Goal: Task Accomplishment & Management: Use online tool/utility

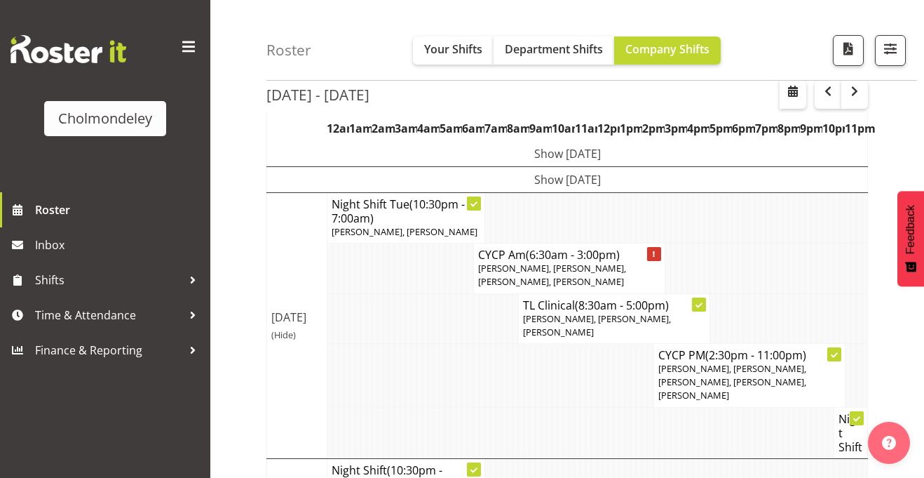
scroll to position [86, 0]
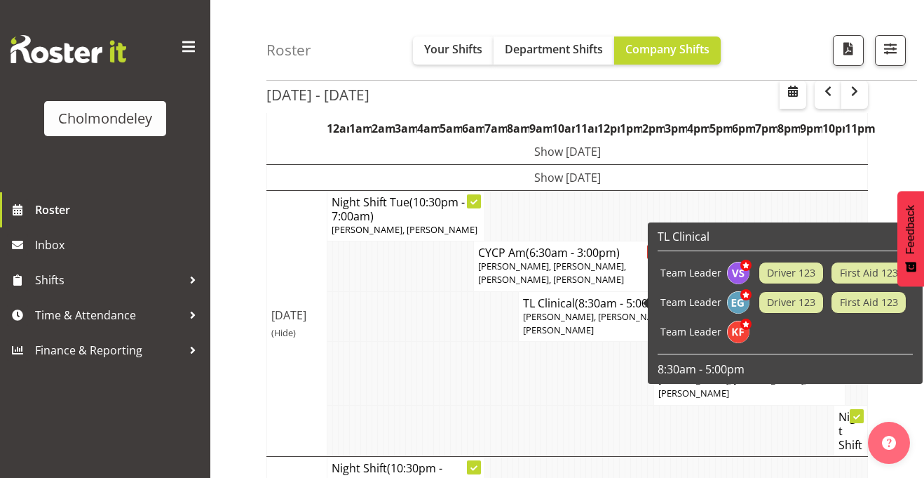
click at [631, 365] on td at bounding box center [634, 373] width 6 height 64
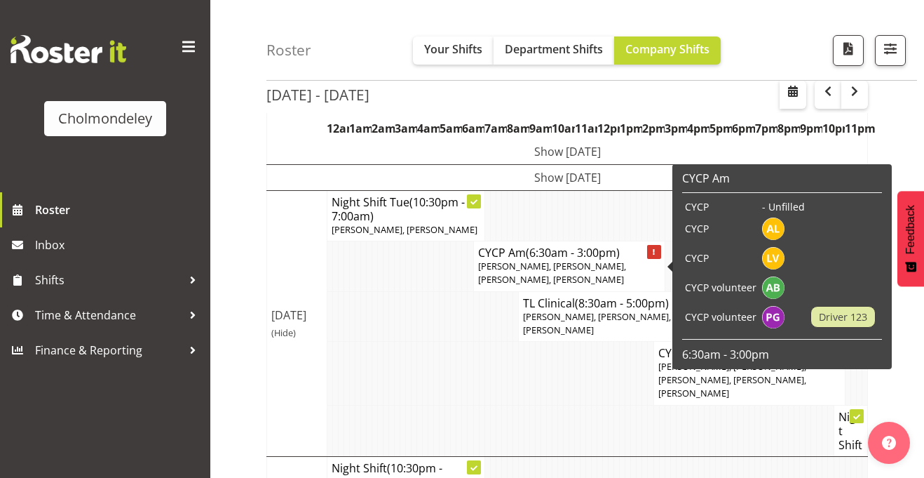
click at [651, 251] on div at bounding box center [654, 252] width 14 height 14
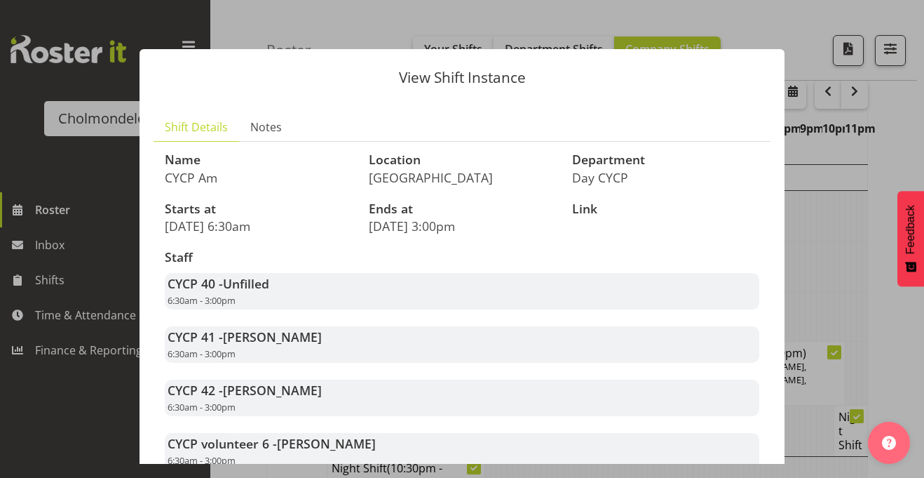
click at [651, 251] on h3 "Staff" at bounding box center [462, 257] width 595 height 14
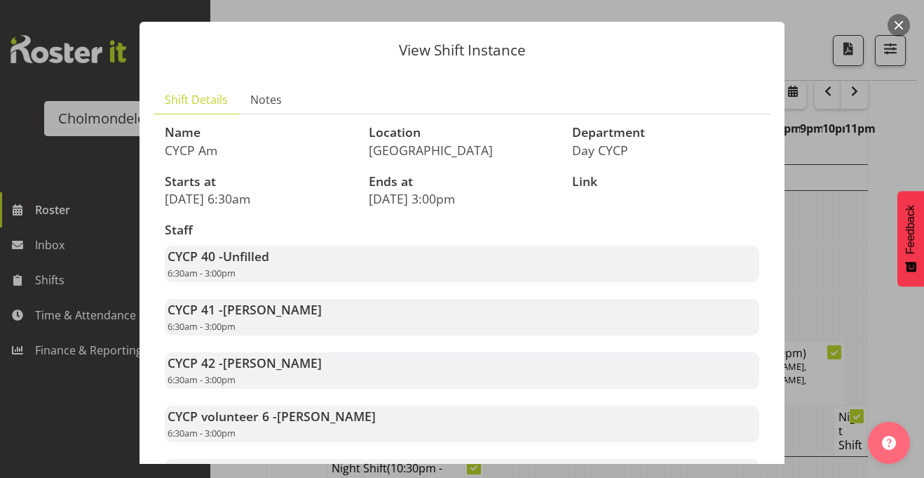
scroll to position [0, 0]
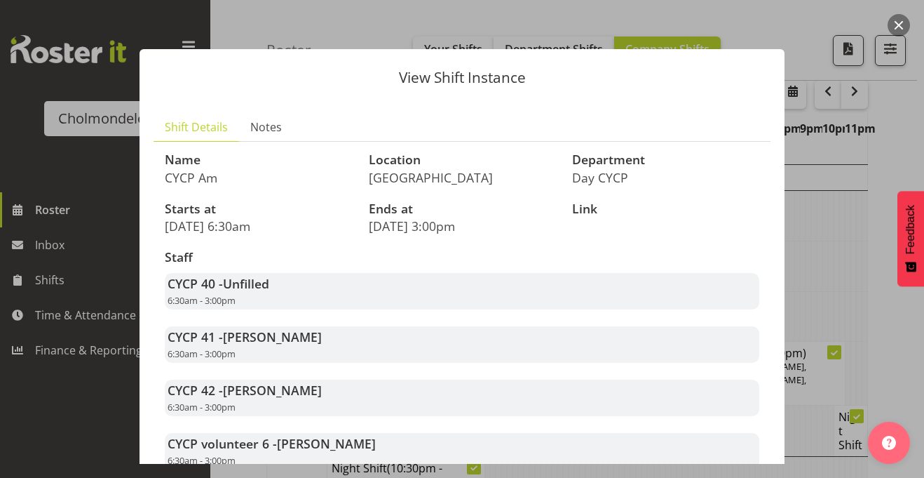
click at [896, 15] on button "button" at bounding box center [899, 25] width 22 height 22
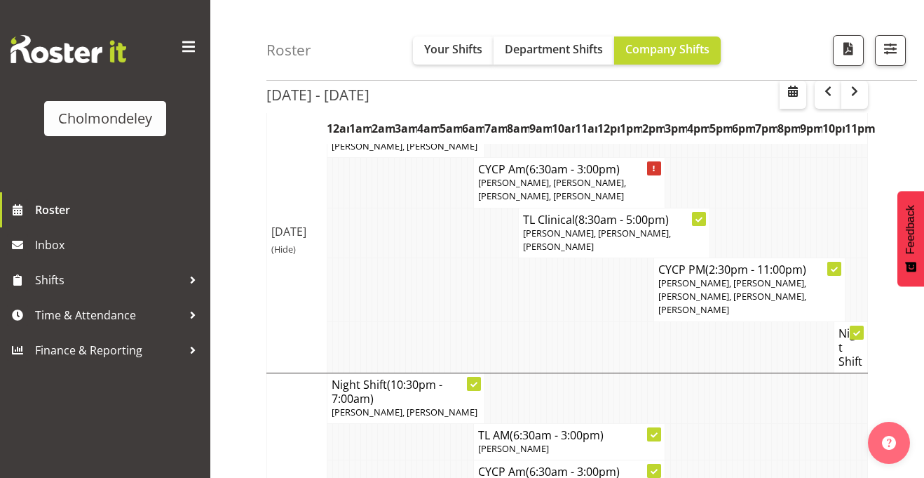
scroll to position [168, 0]
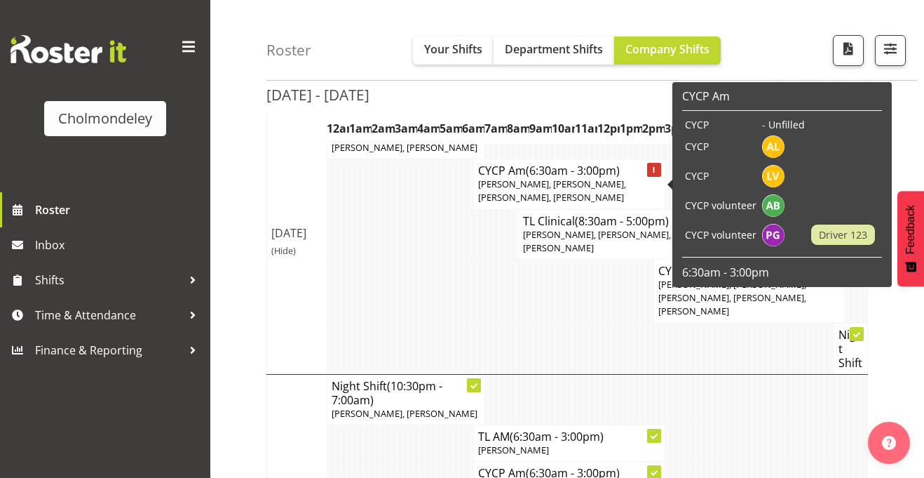
click at [655, 164] on div at bounding box center [654, 170] width 14 height 14
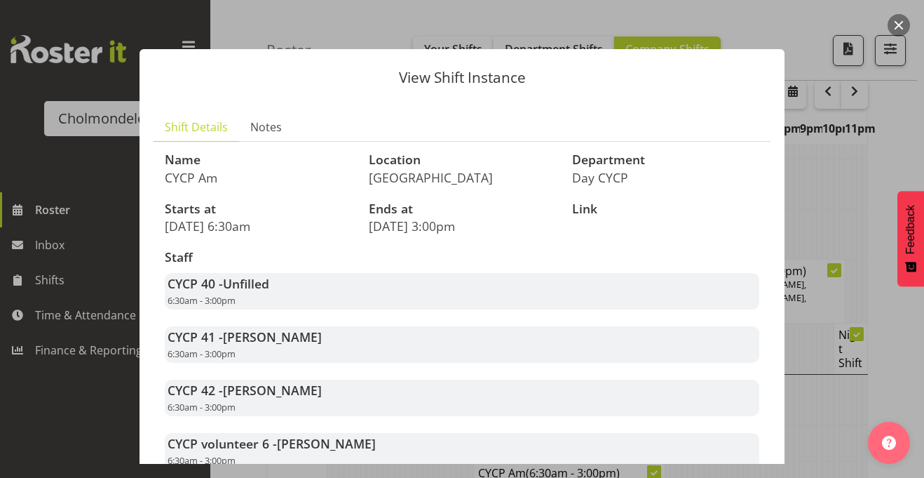
click at [655, 164] on h3 "Department" at bounding box center [665, 160] width 187 height 14
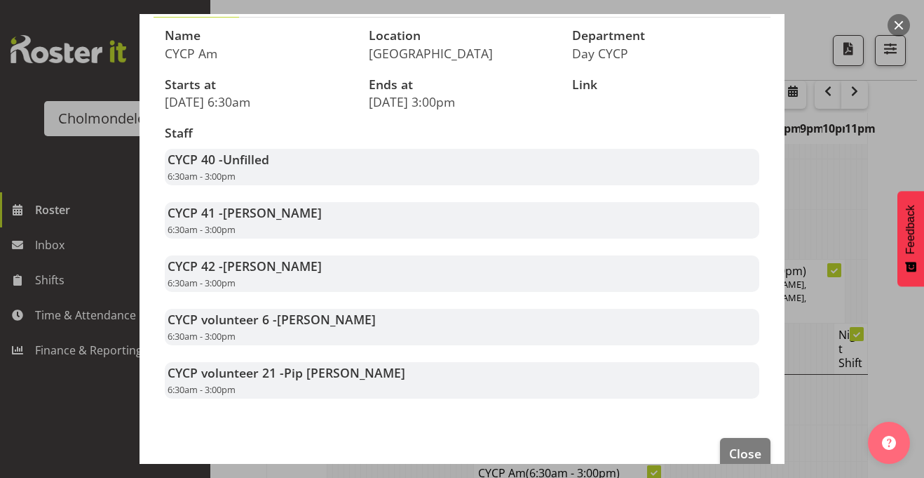
scroll to position [150, 0]
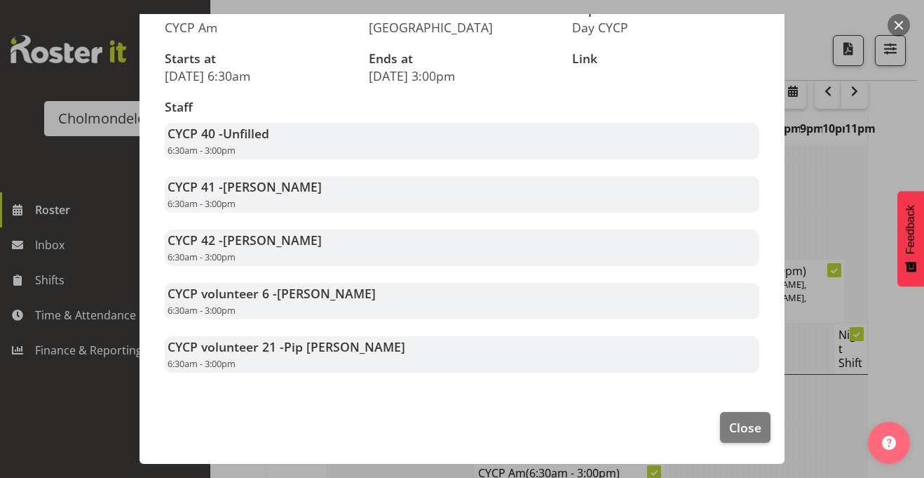
click at [397, 296] on div "CYCP volunteer 6 - [PERSON_NAME] 6:30am - 3:00pm" at bounding box center [462, 301] width 595 height 36
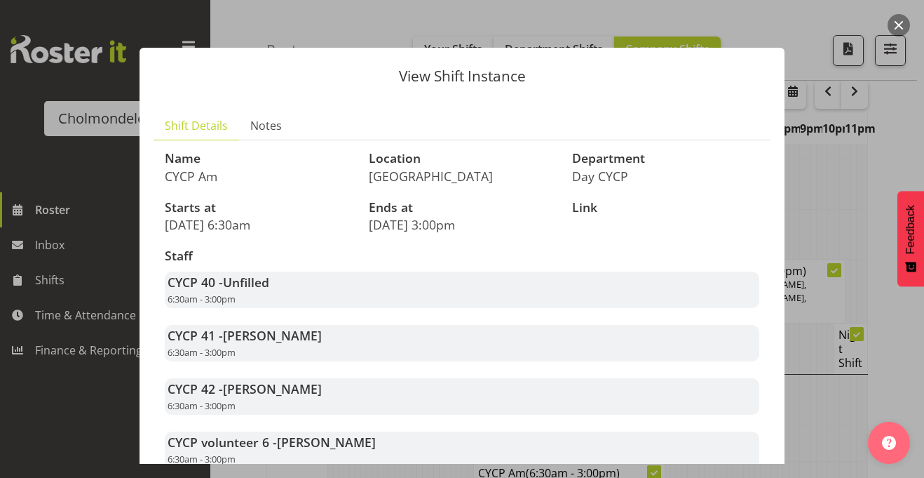
scroll to position [0, 0]
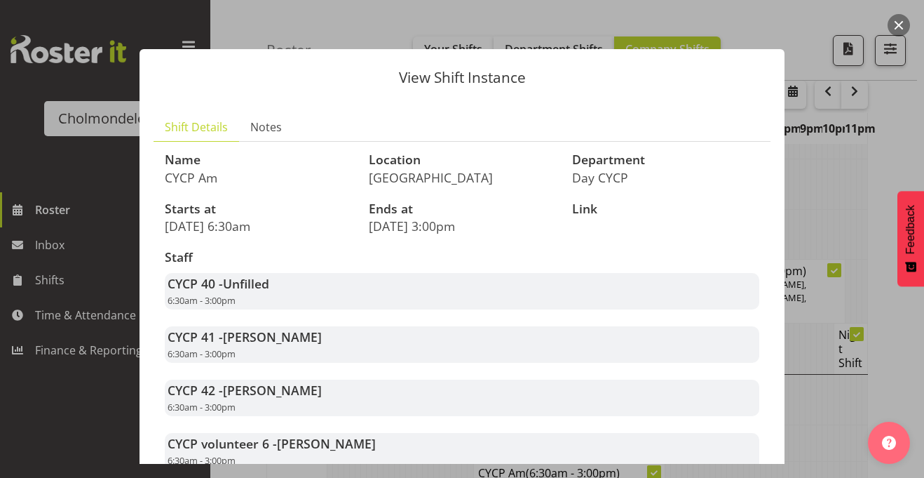
click at [781, 12] on div at bounding box center [462, 239] width 924 height 478
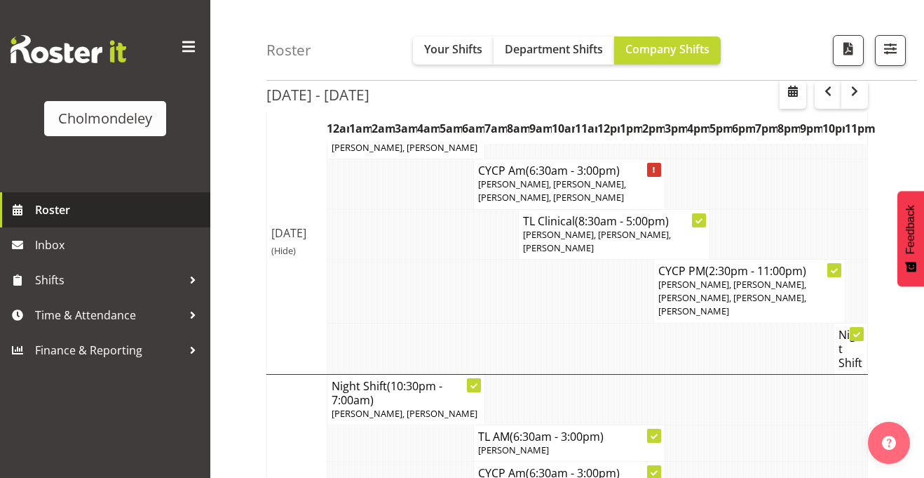
click at [86, 194] on link "Roster" at bounding box center [105, 209] width 210 height 35
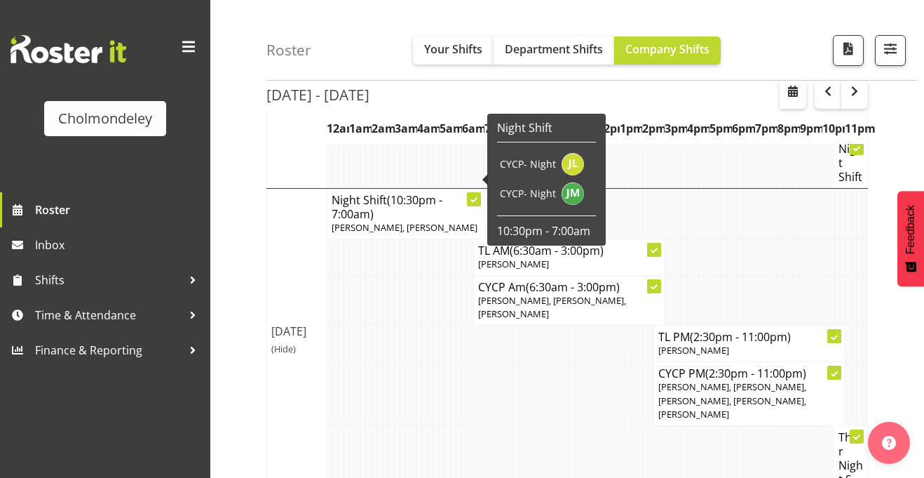
scroll to position [355, 0]
click at [474, 425] on td at bounding box center [476, 457] width 6 height 65
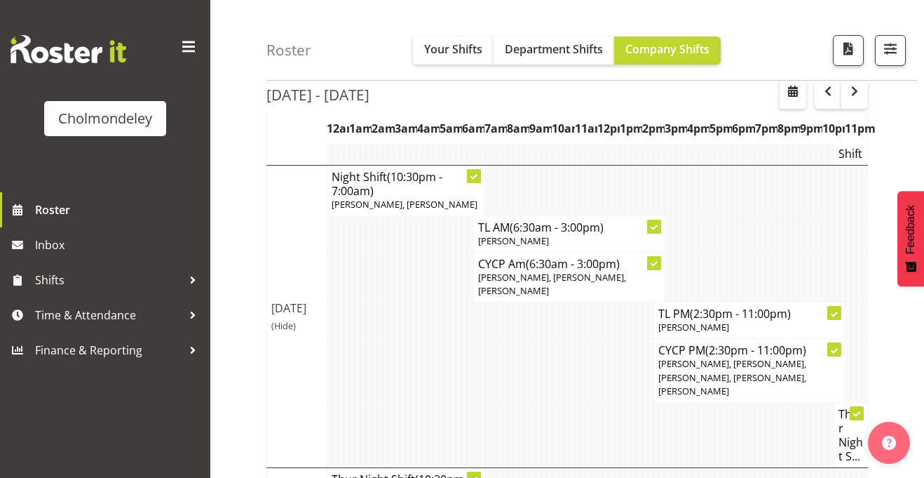
scroll to position [378, 0]
